Goal: Task Accomplishment & Management: Use online tool/utility

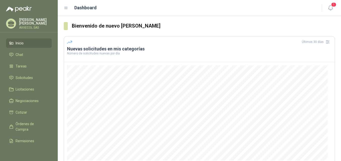
click at [30, 43] on li "Inicio" at bounding box center [29, 43] width 40 height 6
click at [28, 50] on link "Chat" at bounding box center [29, 55] width 46 height 10
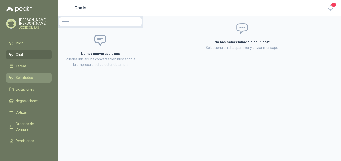
click at [25, 76] on span "Solicitudes" at bounding box center [24, 78] width 17 height 6
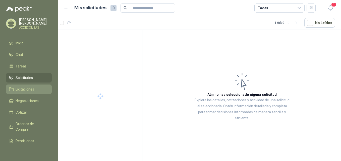
click at [25, 87] on span "Licitaciones" at bounding box center [25, 90] width 19 height 6
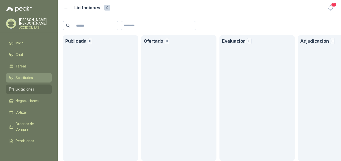
click at [27, 75] on span "Solicitudes" at bounding box center [24, 78] width 17 height 6
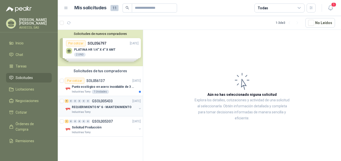
click at [94, 104] on div "9 0 0 0 0 0 GSOL005433 12/09/25" at bounding box center [103, 101] width 77 height 6
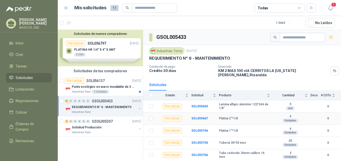
scroll to position [44, 0]
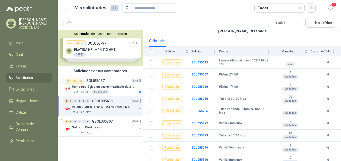
click at [190, 30] on div "Industrias Tomy 12 sept, 2025 REQUERIMIENTO N° 6 - MANTENIMIENTO Condición de p…" at bounding box center [242, 18] width 198 height 34
click at [25, 88] on span "Licitaciones" at bounding box center [25, 90] width 19 height 6
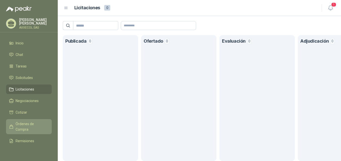
click at [27, 123] on span "Órdenes de Compra" at bounding box center [31, 126] width 31 height 11
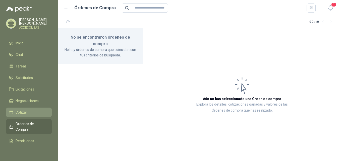
click at [27, 110] on li "Cotizar" at bounding box center [29, 113] width 40 height 6
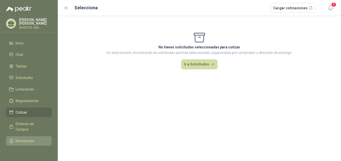
click at [32, 140] on span "Remisiones" at bounding box center [25, 141] width 19 height 6
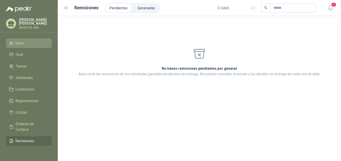
click at [20, 43] on span "Inicio" at bounding box center [20, 43] width 8 height 6
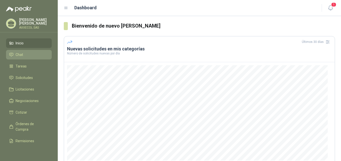
click at [20, 51] on link "Chat" at bounding box center [29, 55] width 46 height 10
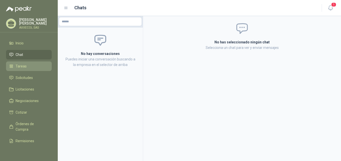
click at [19, 66] on span "Tareas" at bounding box center [21, 67] width 11 height 6
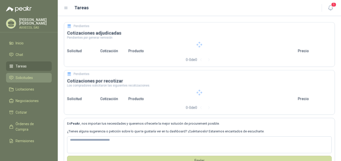
click at [21, 74] on link "Solicitudes" at bounding box center [29, 78] width 46 height 10
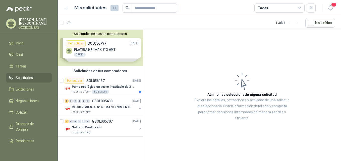
click at [124, 44] on div "Solicitudes de nuevos compradores Por cotizar SOL056797 [DATE] PLATINA HR 1/4” …" at bounding box center [100, 48] width 85 height 36
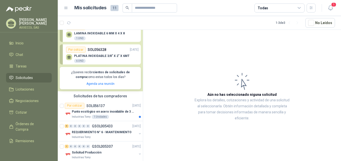
scroll to position [68, 0]
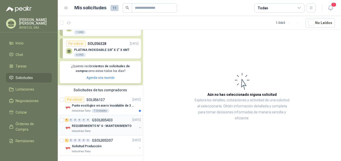
click at [116, 124] on div "REQUERIMIENTO N° 6 - MANTENIMIENTO" at bounding box center [104, 126] width 65 height 6
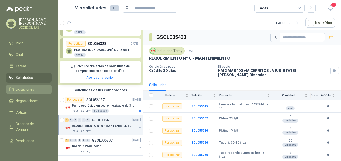
click at [33, 87] on span "Licitaciones" at bounding box center [25, 90] width 19 height 6
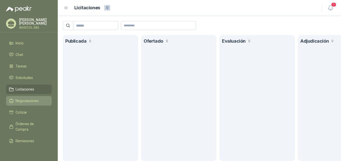
click at [34, 98] on span "Negociaciones" at bounding box center [27, 101] width 23 height 6
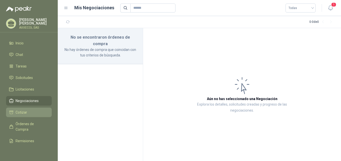
click at [19, 111] on span "Cotizar" at bounding box center [22, 113] width 12 height 6
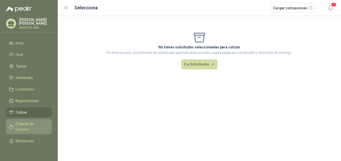
click at [19, 122] on span "Órdenes de Compra" at bounding box center [31, 126] width 31 height 11
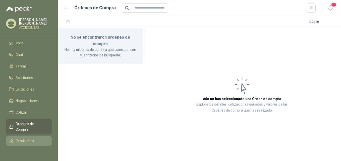
click at [19, 138] on span "Remisiones" at bounding box center [25, 141] width 19 height 6
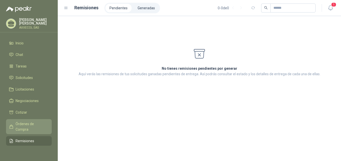
click at [21, 122] on span "Órdenes de Compra" at bounding box center [31, 126] width 31 height 11
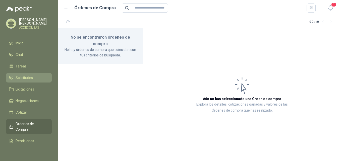
click at [21, 80] on link "Solicitudes" at bounding box center [29, 78] width 46 height 10
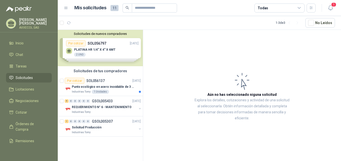
click at [107, 44] on div "Solicitudes de nuevos compradores Por cotizar SOL056797 [DATE] PLATINA HR 1/4” …" at bounding box center [100, 48] width 85 height 36
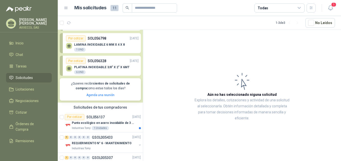
scroll to position [68, 0]
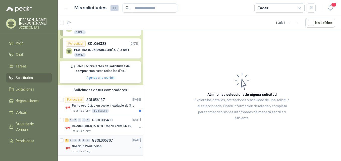
click at [89, 147] on p "Solicitud Producción" at bounding box center [87, 146] width 30 height 5
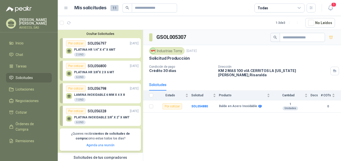
click at [25, 78] on span "Solicitudes" at bounding box center [24, 78] width 17 height 6
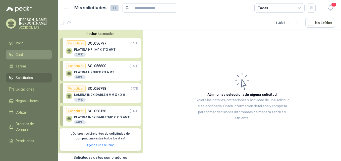
click at [22, 54] on span "Chat" at bounding box center [20, 55] width 8 height 6
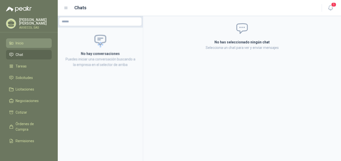
click at [22, 41] on span "Inicio" at bounding box center [20, 43] width 8 height 6
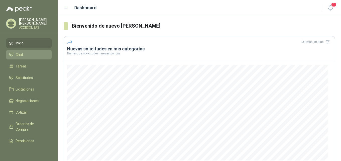
click at [22, 52] on span "Chat" at bounding box center [20, 55] width 8 height 6
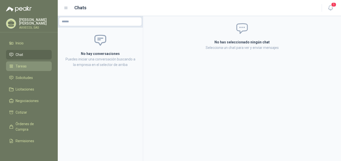
click at [22, 62] on link "Tareas" at bounding box center [29, 67] width 46 height 10
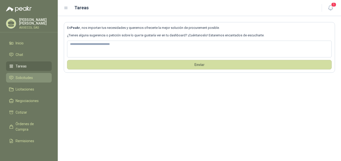
click at [18, 75] on span "Solicitudes" at bounding box center [24, 78] width 17 height 6
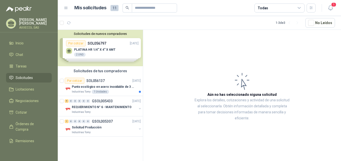
click at [109, 56] on div "Solicitudes de nuevos compradores Por cotizar SOL056797 [DATE] PLATINA HR 1/4” …" at bounding box center [100, 48] width 85 height 36
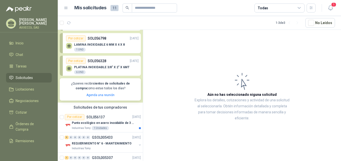
scroll to position [68, 0]
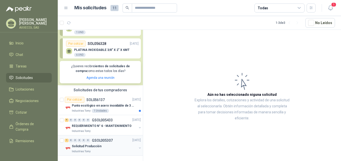
click at [101, 152] on div "Industrias Tomy" at bounding box center [104, 152] width 65 height 4
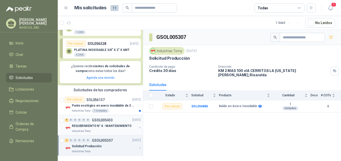
click at [82, 128] on p "REQUERIMIENTO N° 6 - MANTENIMIENTO" at bounding box center [102, 126] width 60 height 5
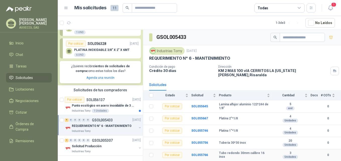
scroll to position [44, 0]
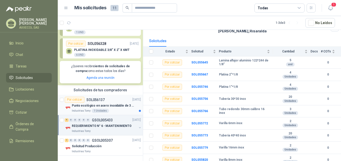
click at [95, 107] on p "Punto ecológico en acero inoxidable de 3 puestos, con capacidad para 121L cada …" at bounding box center [103, 105] width 63 height 5
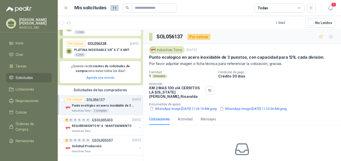
click at [89, 104] on p "Punto ecológico en acero inoxidable de 3 puestos, con capacidad para 121L cada …" at bounding box center [103, 105] width 63 height 5
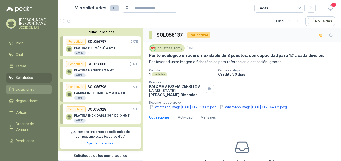
click at [27, 90] on span "Licitaciones" at bounding box center [25, 90] width 19 height 6
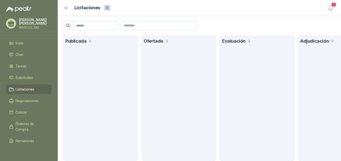
click at [155, 41] on h1 "Ofertado" at bounding box center [154, 41] width 20 height 7
drag, startPoint x: 231, startPoint y: 41, endPoint x: 235, endPoint y: 42, distance: 4.1
click at [231, 41] on h1 "Evaluación" at bounding box center [234, 41] width 24 height 7
click at [30, 99] on span "Negociaciones" at bounding box center [27, 101] width 23 height 6
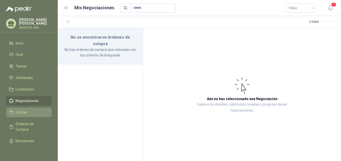
click at [17, 111] on span "Cotizar" at bounding box center [22, 113] width 12 height 6
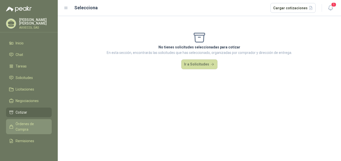
click at [31, 128] on span "Órdenes de Compra" at bounding box center [31, 126] width 31 height 11
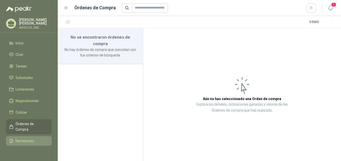
click at [30, 139] on span "Remisiones" at bounding box center [25, 141] width 19 height 6
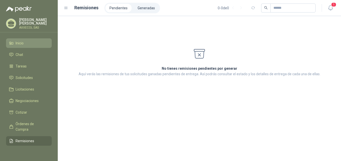
click at [23, 43] on span "Inicio" at bounding box center [20, 43] width 8 height 6
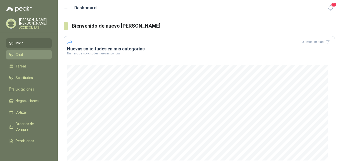
click at [20, 53] on span "Chat" at bounding box center [20, 55] width 8 height 6
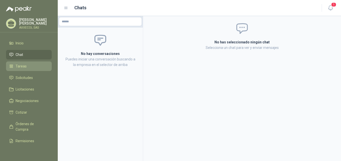
click at [24, 68] on link "Tareas" at bounding box center [29, 67] width 46 height 10
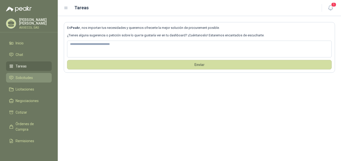
click at [18, 77] on span "Solicitudes" at bounding box center [24, 78] width 17 height 6
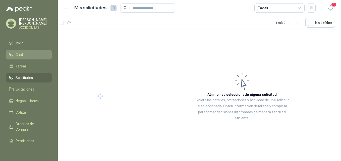
click at [20, 52] on span "Chat" at bounding box center [20, 55] width 8 height 6
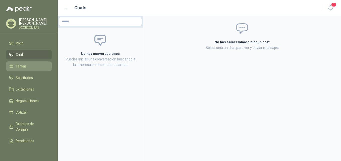
click at [26, 65] on li "Tareas" at bounding box center [29, 67] width 40 height 6
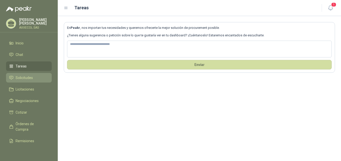
click at [23, 75] on span "Solicitudes" at bounding box center [24, 78] width 17 height 6
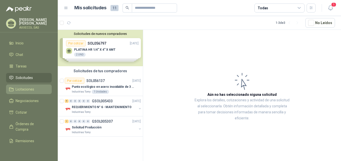
click at [27, 87] on span "Licitaciones" at bounding box center [25, 90] width 19 height 6
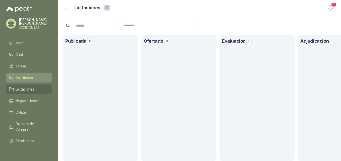
scroll to position [25, 0]
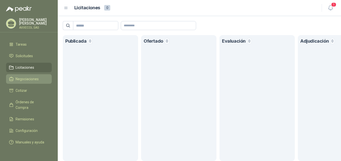
click at [36, 76] on span "Negociaciones" at bounding box center [27, 79] width 23 height 6
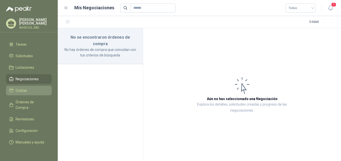
click at [28, 88] on li "Cotizar" at bounding box center [29, 91] width 40 height 6
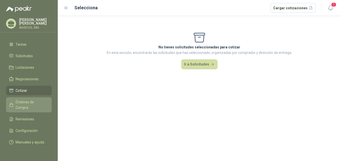
click at [25, 99] on span "Órdenes de Compra" at bounding box center [31, 104] width 31 height 11
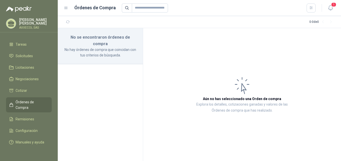
scroll to position [26, 0]
click at [22, 117] on span "Remisiones" at bounding box center [25, 120] width 19 height 6
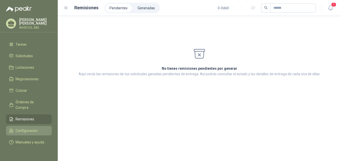
click at [21, 128] on span "Configuración" at bounding box center [27, 131] width 22 height 6
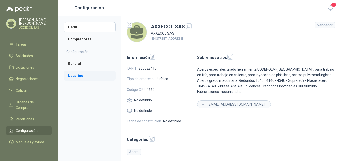
click at [79, 77] on li "Usuarios" at bounding box center [90, 76] width 52 height 10
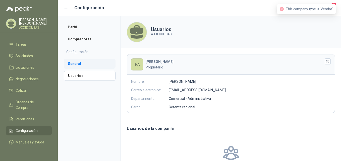
click at [76, 63] on li "General" at bounding box center [90, 64] width 52 height 10
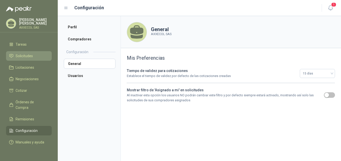
click at [25, 53] on span "Solicitudes" at bounding box center [24, 56] width 17 height 6
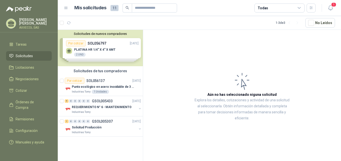
click at [116, 43] on div "Solicitudes de nuevos compradores Por cotizar SOL056797 [DATE] PLATINA HR 1/4” …" at bounding box center [100, 48] width 85 height 36
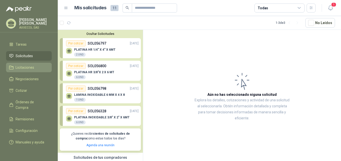
click at [36, 65] on li "Licitaciones" at bounding box center [29, 68] width 40 height 6
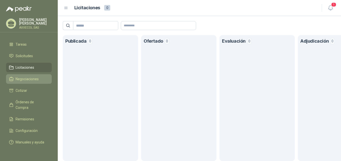
click at [27, 74] on link "Negociaciones" at bounding box center [29, 79] width 46 height 10
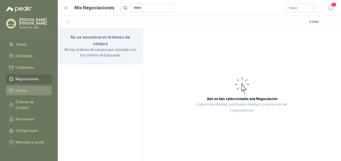
click at [27, 88] on li "Cotizar" at bounding box center [29, 91] width 40 height 6
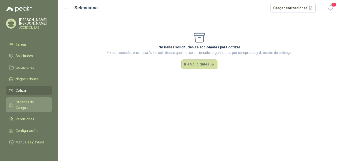
click at [28, 99] on span "Órdenes de Compra" at bounding box center [31, 104] width 31 height 11
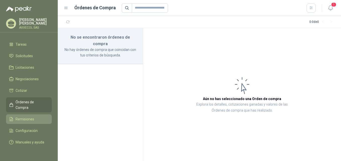
click at [30, 117] on span "Remisiones" at bounding box center [25, 120] width 19 height 6
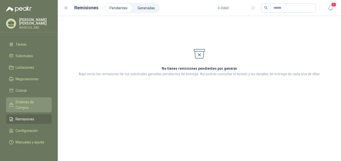
click at [28, 101] on span "Órdenes de Compra" at bounding box center [31, 104] width 31 height 11
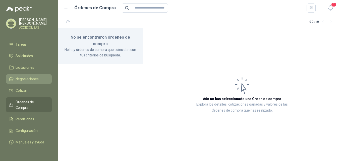
click at [27, 76] on span "Negociaciones" at bounding box center [27, 79] width 23 height 6
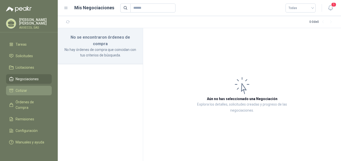
click at [29, 88] on li "Cotizar" at bounding box center [29, 91] width 40 height 6
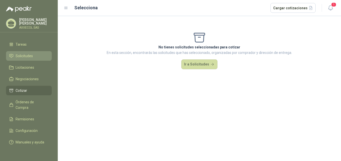
click at [22, 53] on span "Solicitudes" at bounding box center [24, 56] width 17 height 6
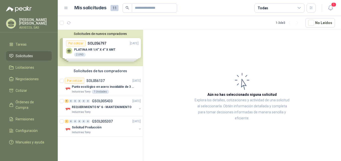
click at [121, 50] on div "Solicitudes de nuevos compradores Por cotizar SOL056797 [DATE] PLATINA HR 1/4” …" at bounding box center [100, 48] width 85 height 36
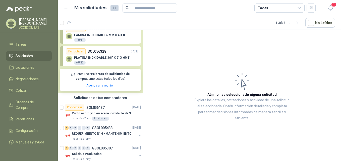
scroll to position [68, 0]
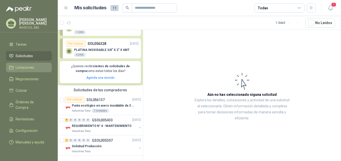
click at [26, 65] on span "Licitaciones" at bounding box center [25, 68] width 19 height 6
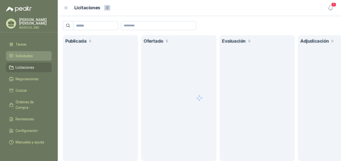
click at [26, 53] on span "Solicitudes" at bounding box center [24, 56] width 17 height 6
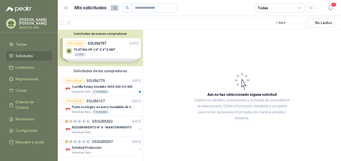
click at [109, 44] on div "Solicitudes de nuevos compradores Por cotizar SOL056797 [DATE] PLATINA HR 1/4” …" at bounding box center [100, 48] width 85 height 36
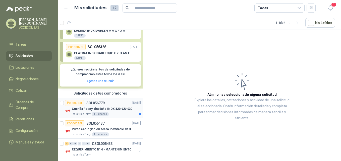
scroll to position [75, 0]
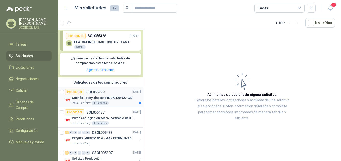
click at [107, 99] on p "Cuchilla Rotary sinobake INOX 420-CU-030" at bounding box center [102, 98] width 61 height 5
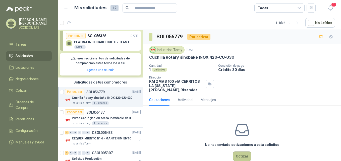
click at [236, 152] on button "Cotizar" at bounding box center [242, 157] width 18 height 10
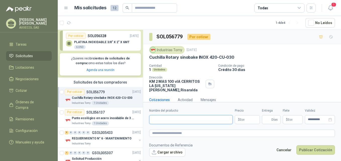
click at [196, 120] on input "Nombre del producto" at bounding box center [191, 119] width 84 height 9
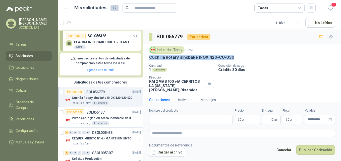
drag, startPoint x: 149, startPoint y: 58, endPoint x: 239, endPoint y: 60, distance: 89.9
click at [239, 60] on div "Cuchilla Rotary sinobake INOX 420-CU-030" at bounding box center [242, 57] width 186 height 5
drag, startPoint x: 239, startPoint y: 60, endPoint x: 217, endPoint y: 56, distance: 22.9
copy p "Cuchilla Rotary sinobake INOX 420-CU-030"
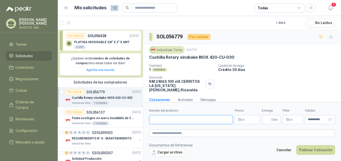
click at [173, 118] on input "Nombre del producto" at bounding box center [191, 119] width 84 height 9
paste input "**********"
type input "**********"
click at [244, 120] on span ",00" at bounding box center [243, 120] width 3 height 3
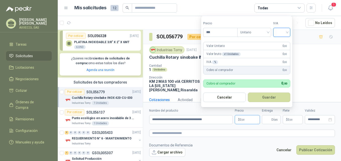
click at [287, 33] on input "search" at bounding box center [281, 32] width 11 height 8
click at [284, 43] on div "19%" at bounding box center [282, 43] width 9 height 6
click at [215, 32] on input "***" at bounding box center [220, 32] width 35 height 9
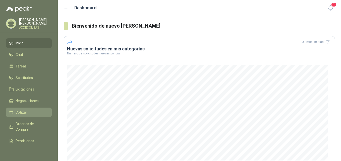
click at [28, 110] on li "Cotizar" at bounding box center [29, 113] width 40 height 6
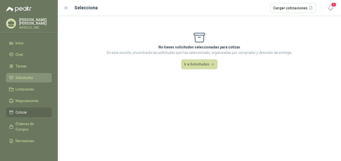
click at [20, 75] on span "Solicitudes" at bounding box center [24, 78] width 17 height 6
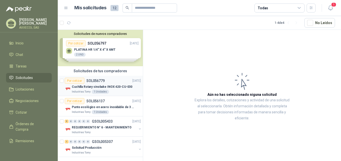
scroll to position [1, 0]
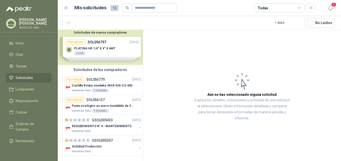
click at [103, 54] on div "Solicitudes de nuevos compradores Por cotizar SOL056797 [DATE] PLATINA HR 1/4” …" at bounding box center [100, 47] width 85 height 36
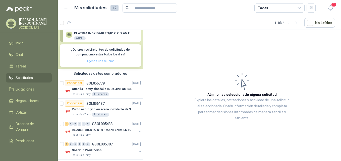
scroll to position [88, 0]
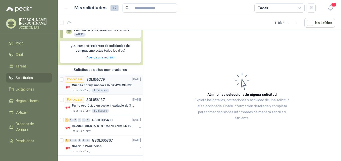
click at [100, 85] on p "Cuchilla Rotary sinobake INOX 420-CU-030" at bounding box center [102, 85] width 61 height 5
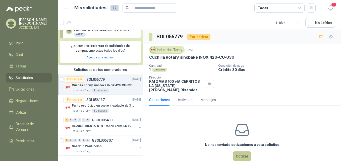
click at [244, 154] on button "Cotizar" at bounding box center [242, 157] width 18 height 10
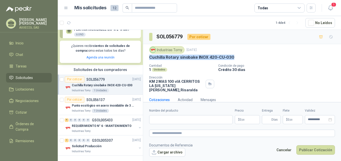
drag, startPoint x: 150, startPoint y: 57, endPoint x: 235, endPoint y: 56, distance: 84.4
click at [235, 56] on div "Cuchilla Rotary sinobake INOX 420-CU-030" at bounding box center [242, 57] width 186 height 5
drag, startPoint x: 235, startPoint y: 56, endPoint x: 227, endPoint y: 58, distance: 7.5
copy p "Cuchilla Rotary sinobake INOX 420-CU-030"
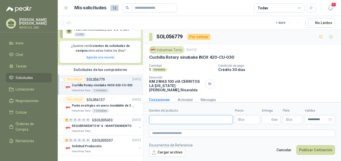
click at [186, 118] on input "Nombre del producto" at bounding box center [191, 119] width 84 height 9
paste input "**********"
type input "**********"
click at [244, 119] on span ",00" at bounding box center [243, 120] width 3 height 3
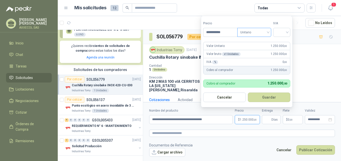
type input "**********"
click at [268, 33] on span "Unitario" at bounding box center [254, 33] width 28 height 8
click at [290, 33] on div at bounding box center [281, 32] width 17 height 9
click at [281, 41] on div "19%" at bounding box center [282, 43] width 9 height 6
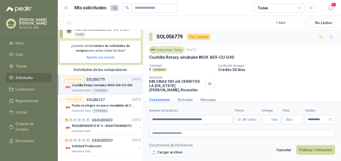
click at [308, 65] on p "Condición de pago" at bounding box center [278, 66] width 121 height 4
click at [197, 135] on textarea at bounding box center [242, 133] width 186 height 7
type textarea "*"
type textarea "**"
type textarea "***"
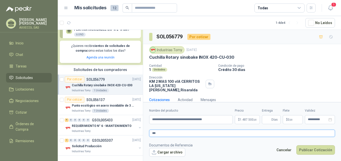
type textarea "****"
type textarea "*****"
type textarea "******"
type textarea "*******"
type textarea "********"
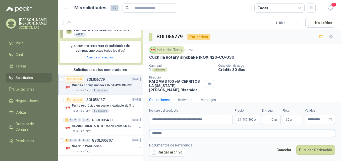
type textarea "********"
type textarea "**********"
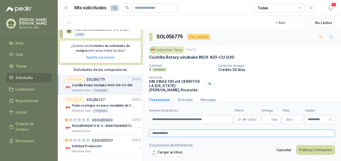
type textarea "**********"
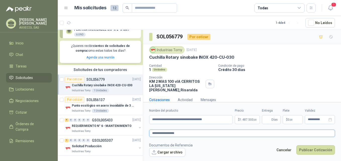
type textarea "**********"
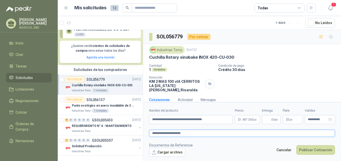
type textarea "**********"
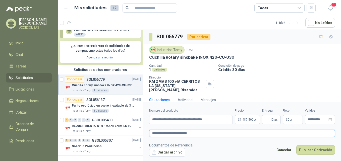
type textarea "**********"
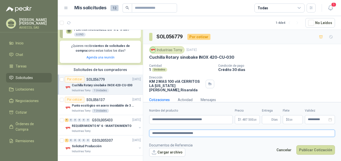
type textarea "**********"
click at [171, 153] on button "Cargar archivo" at bounding box center [167, 152] width 36 height 9
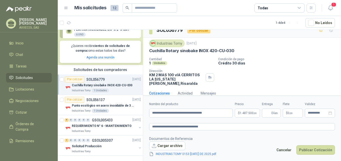
scroll to position [10, 0]
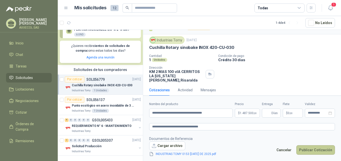
click at [305, 151] on button "Publicar Cotización" at bounding box center [315, 150] width 39 height 10
type input "**"
click at [316, 152] on button "Publicar Cotización" at bounding box center [315, 150] width 39 height 10
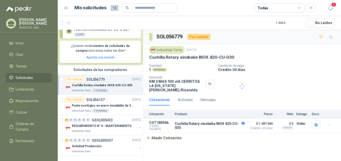
scroll to position [0, 0]
click at [316, 124] on icon "button" at bounding box center [316, 125] width 3 height 3
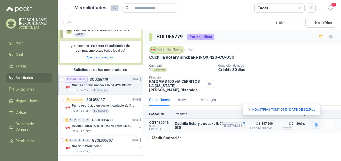
click at [316, 124] on icon "button" at bounding box center [316, 125] width 3 height 3
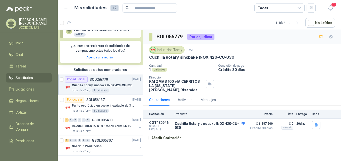
click at [199, 39] on div "Por adjudicar" at bounding box center [200, 37] width 27 height 6
click at [199, 38] on div "Por adjudicar" at bounding box center [200, 37] width 27 height 6
click at [22, 52] on span "Chat" at bounding box center [20, 55] width 8 height 6
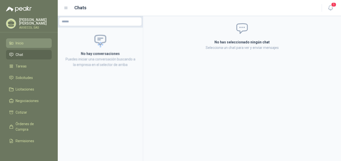
click at [24, 40] on span "Inicio" at bounding box center [20, 43] width 8 height 6
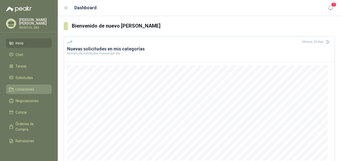
click at [25, 87] on span "Licitaciones" at bounding box center [25, 90] width 19 height 6
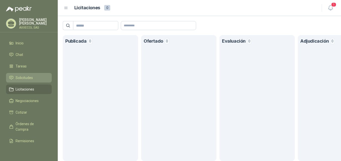
click at [25, 75] on span "Solicitudes" at bounding box center [24, 78] width 17 height 6
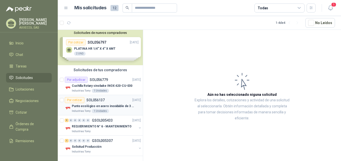
scroll to position [1, 0]
click at [91, 148] on p "Solicitud Producción" at bounding box center [87, 146] width 30 height 5
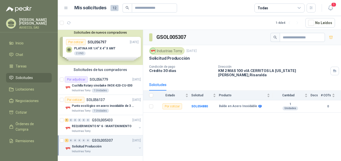
click at [108, 47] on div "Solicitudes de nuevos compradores Por cotizar SOL056797 [DATE] PLATINA HR 1/4” …" at bounding box center [100, 47] width 85 height 36
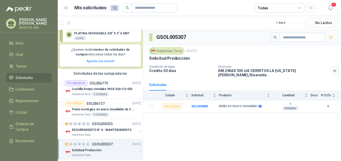
scroll to position [88, 0]
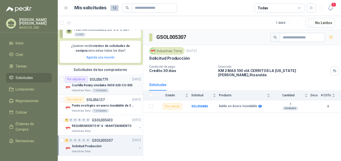
click at [104, 82] on div "Por adjudicar SOL056779" at bounding box center [86, 80] width 43 height 6
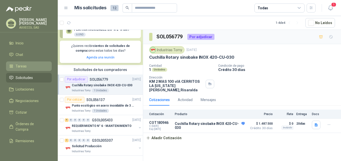
click at [21, 67] on span "Tareas" at bounding box center [21, 67] width 11 height 6
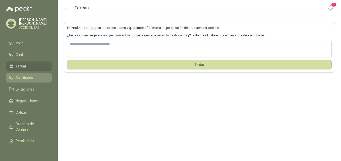
click at [33, 77] on li "Solicitudes" at bounding box center [29, 78] width 40 height 6
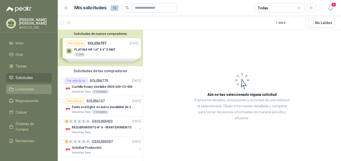
click at [26, 88] on span "Licitaciones" at bounding box center [25, 90] width 19 height 6
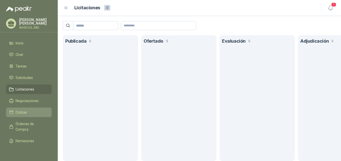
click at [23, 111] on span "Cotizar" at bounding box center [22, 113] width 12 height 6
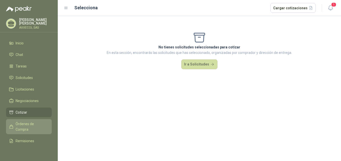
click at [31, 125] on span "Órdenes de Compra" at bounding box center [31, 126] width 31 height 11
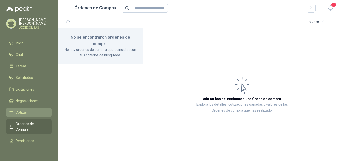
click at [25, 110] on span "Cotizar" at bounding box center [22, 113] width 12 height 6
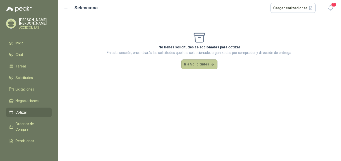
click at [203, 66] on button "Ir a Solicitudes" at bounding box center [199, 65] width 36 height 10
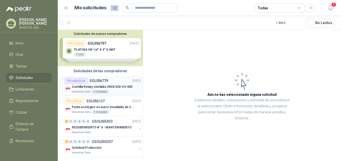
click at [87, 87] on p "Cuchilla Rotary sinobake INOX 420-CU-030" at bounding box center [102, 87] width 61 height 5
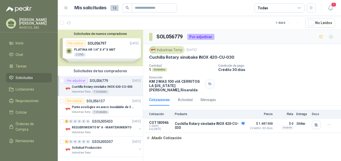
click at [99, 8] on h1 "Mis solicitudes" at bounding box center [90, 7] width 32 height 7
click at [114, 8] on span "12" at bounding box center [114, 8] width 8 height 6
click at [194, 38] on div "Por adjudicar" at bounding box center [200, 37] width 27 height 6
click at [198, 37] on div "Por adjudicar" at bounding box center [200, 37] width 27 height 6
click at [26, 100] on span "Negociaciones" at bounding box center [27, 101] width 23 height 6
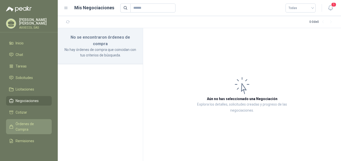
click at [25, 121] on span "Órdenes de Compra" at bounding box center [31, 126] width 31 height 11
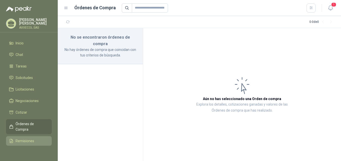
click at [23, 140] on span "Remisiones" at bounding box center [25, 141] width 19 height 6
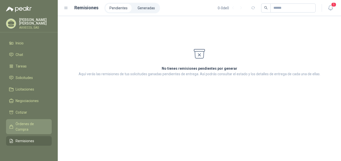
click at [27, 128] on span "Órdenes de Compra" at bounding box center [31, 126] width 31 height 11
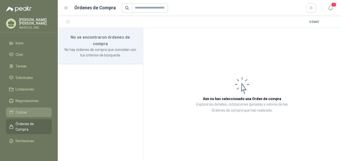
click at [27, 112] on li "Cotizar" at bounding box center [29, 113] width 40 height 6
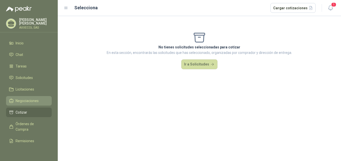
click at [28, 100] on span "Negociaciones" at bounding box center [27, 101] width 23 height 6
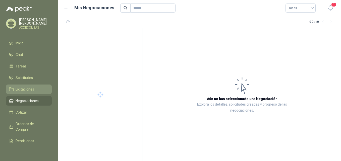
click at [31, 89] on span "Licitaciones" at bounding box center [25, 90] width 19 height 6
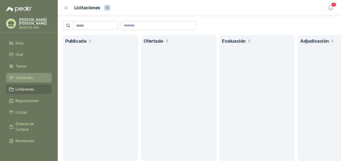
click at [32, 78] on span "Solicitudes" at bounding box center [24, 78] width 17 height 6
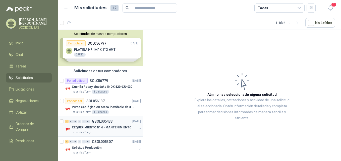
scroll to position [1, 0]
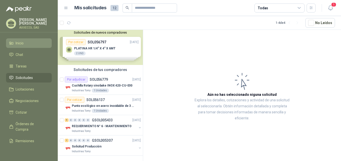
click at [22, 43] on span "Inicio" at bounding box center [20, 43] width 8 height 6
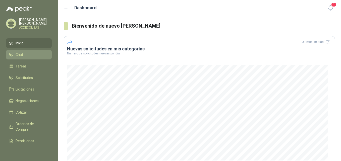
click at [22, 56] on span "Chat" at bounding box center [20, 55] width 8 height 6
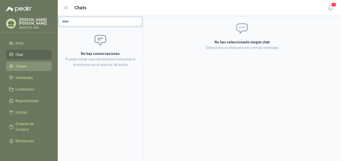
click at [22, 66] on span "Tareas" at bounding box center [21, 67] width 11 height 6
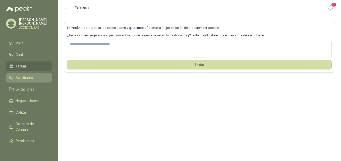
click at [28, 77] on span "Solicitudes" at bounding box center [24, 78] width 17 height 6
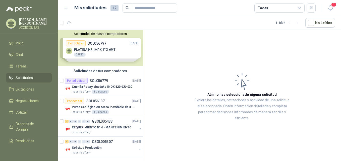
click at [28, 21] on p "[PERSON_NAME]" at bounding box center [35, 21] width 33 height 7
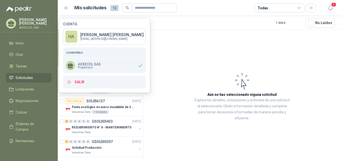
click at [196, 47] on article "Aún no has seleccionado niguna solicitud Explora los detalles, cotizaciones y a…" at bounding box center [242, 96] width 198 height 133
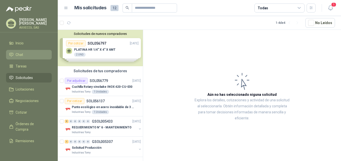
click at [23, 55] on span "Chat" at bounding box center [20, 55] width 8 height 6
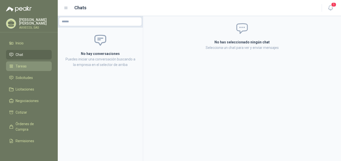
click at [23, 62] on link "Tareas" at bounding box center [29, 67] width 46 height 10
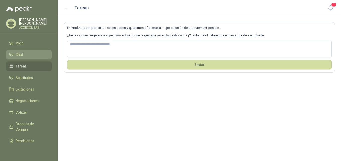
click at [21, 52] on span "Chat" at bounding box center [20, 55] width 8 height 6
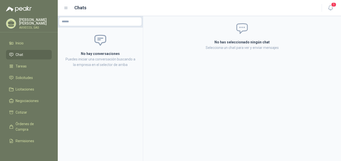
click at [21, 60] on ul "Inicio Chat Tareas Solicitudes Licitaciones Negociaciones Cotizar Órdenes de Co…" at bounding box center [29, 93] width 58 height 111
click at [21, 64] on span "Tareas" at bounding box center [21, 67] width 11 height 6
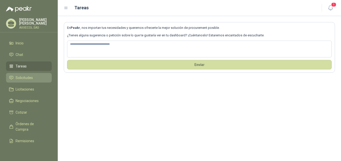
click at [24, 77] on span "Solicitudes" at bounding box center [24, 78] width 17 height 6
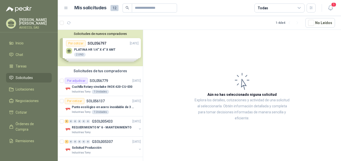
click at [109, 54] on div "Solicitudes de nuevos compradores Por cotizar SOL056797 [DATE] PLATINA HR 1/4” …" at bounding box center [100, 48] width 85 height 36
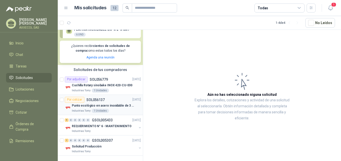
scroll to position [88, 0]
click at [64, 80] on article "Por adjudicar SOL056779 [DATE] Cuchilla Rotary sinobake INOX 420-CU-030 Industr…" at bounding box center [100, 85] width 85 height 20
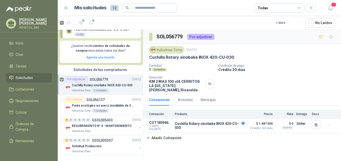
click at [203, 149] on div "SOL056779 Por adjudicar Industrias Tomy [DATE] Cuchilla Rotary sinobake INOX 42…" at bounding box center [242, 96] width 198 height 133
click at [16, 77] on span "Solicitudes" at bounding box center [24, 78] width 17 height 6
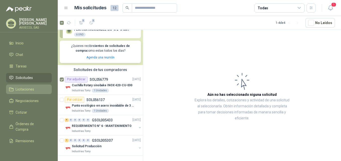
click at [20, 87] on span "Licitaciones" at bounding box center [25, 90] width 19 height 6
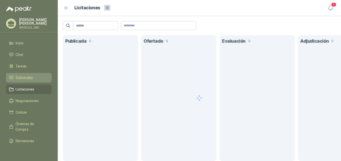
click at [20, 78] on span "Solicitudes" at bounding box center [24, 78] width 17 height 6
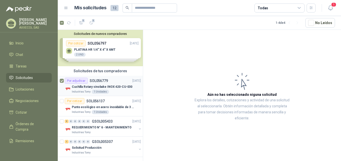
click at [104, 92] on div "1 Unidades" at bounding box center [100, 92] width 17 height 4
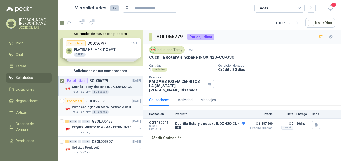
scroll to position [1, 0]
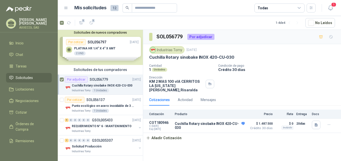
click at [106, 89] on div "1 Unidades" at bounding box center [100, 91] width 17 height 4
click at [106, 80] on p "SOL056779" at bounding box center [99, 80] width 18 height 4
click at [93, 104] on p "Punto ecológico en acero inoxidable de 3 puestos, con capacidad para 121L cada …" at bounding box center [103, 106] width 63 height 5
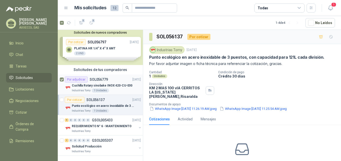
click at [93, 82] on div "Por adjudicar SOL056779" at bounding box center [86, 80] width 43 height 6
